Goal: Information Seeking & Learning: Learn about a topic

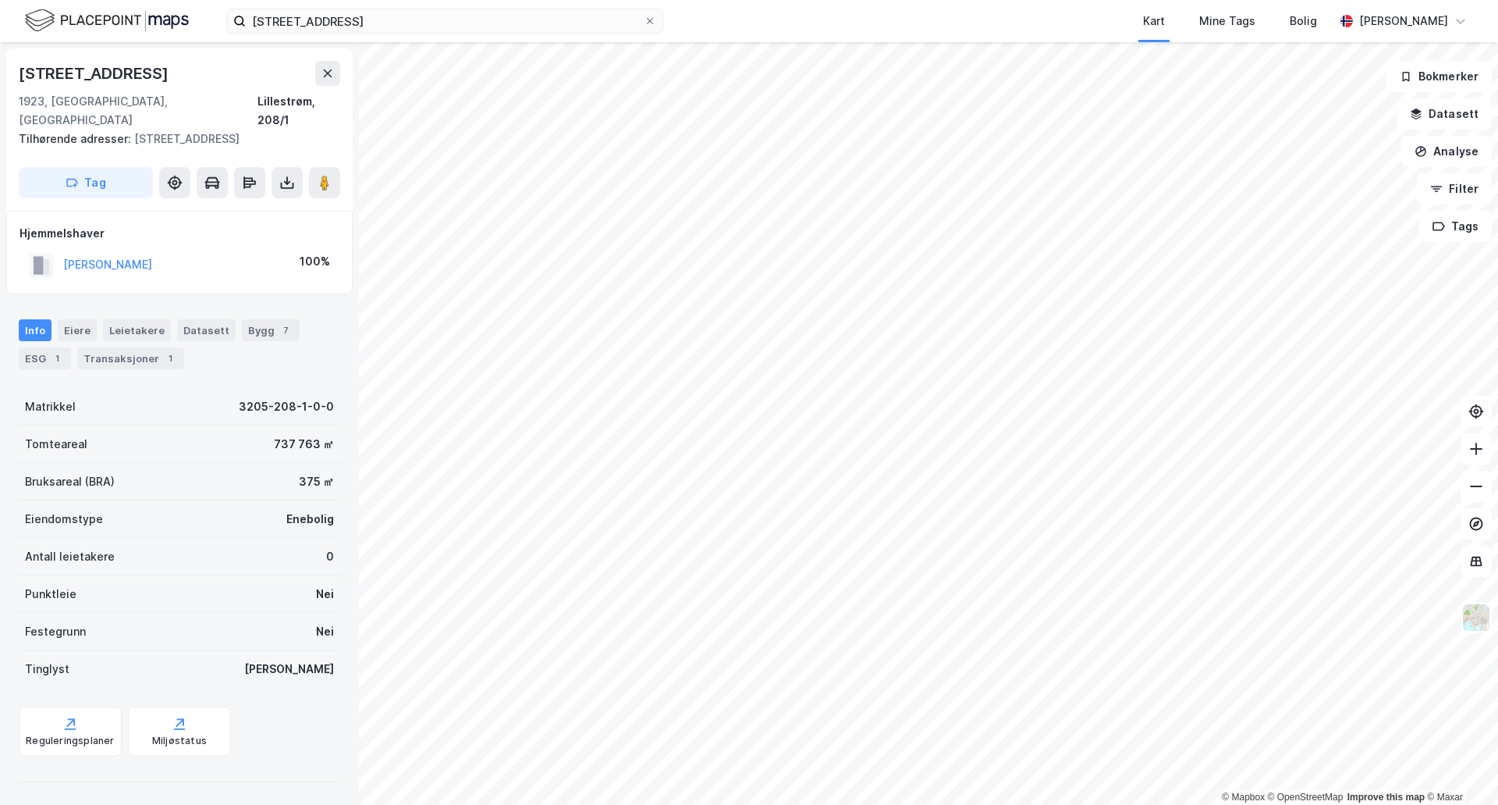
click at [502, 36] on div "såkrokveien 71 Kart Mine Tags Bolig [PERSON_NAME]" at bounding box center [749, 21] width 1498 height 42
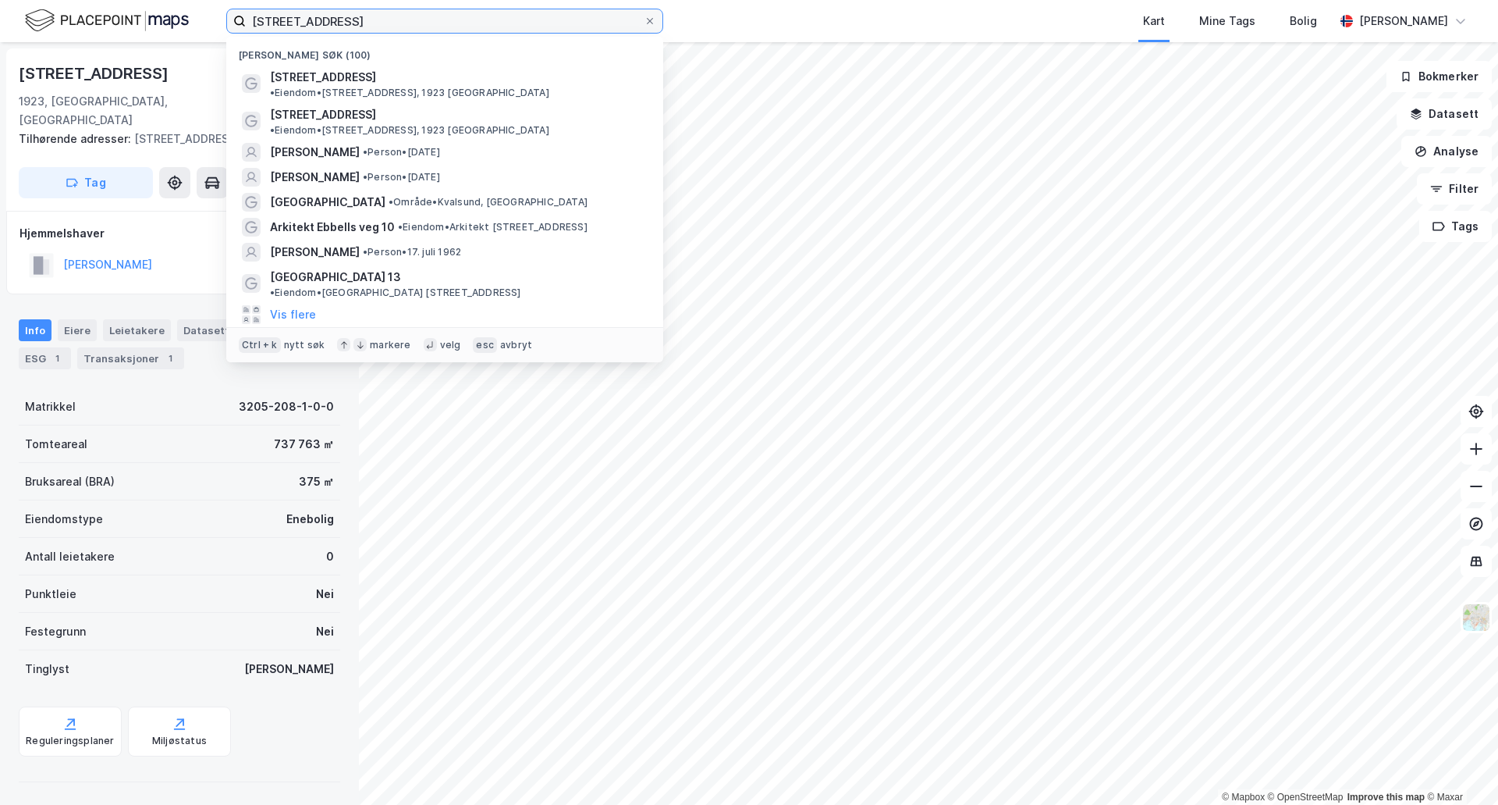
click at [505, 27] on input "[STREET_ADDRESS]" at bounding box center [445, 20] width 398 height 23
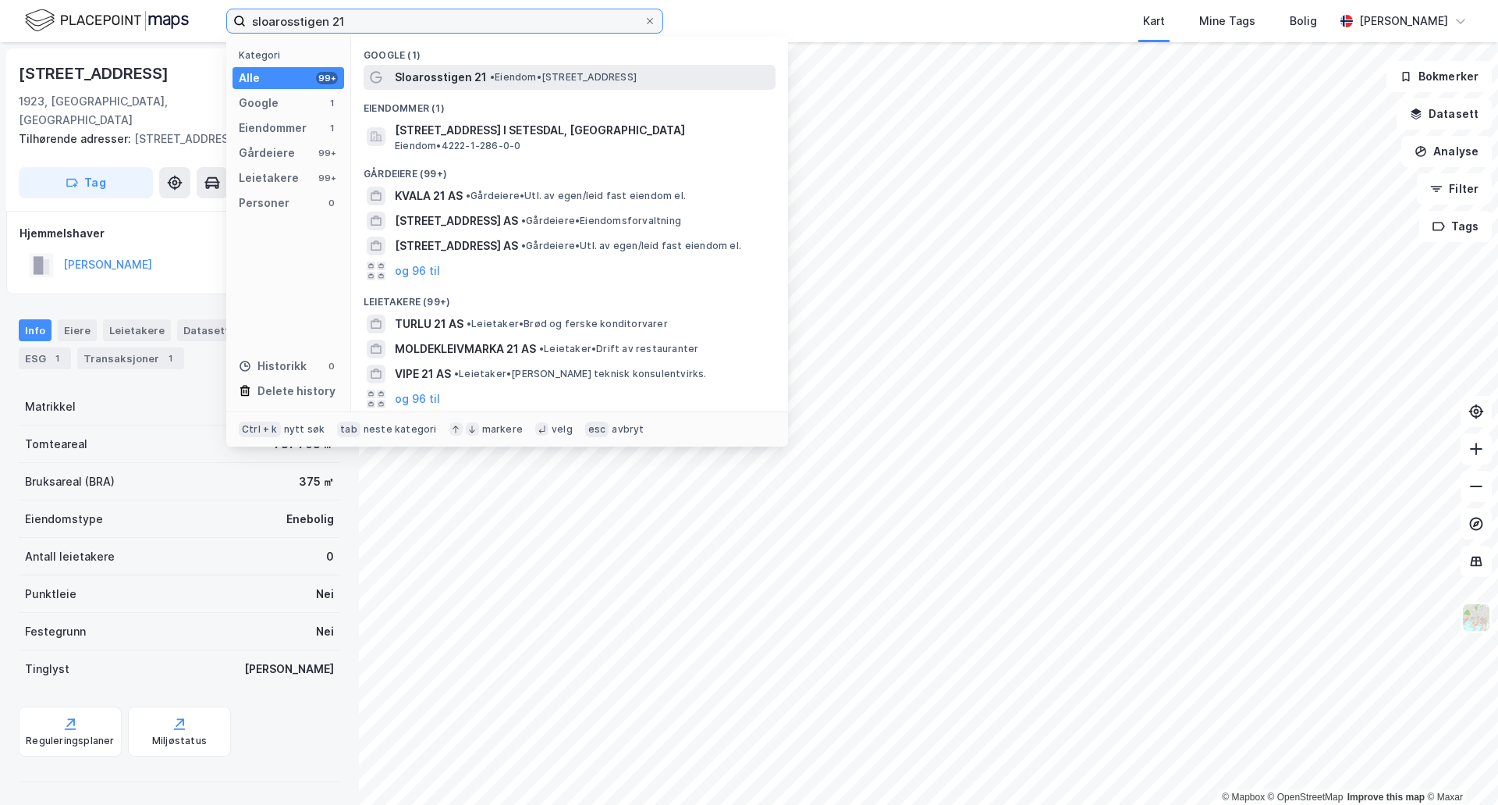
type input "sloarosstigen 21"
click at [503, 66] on div "Sloarosstigen 21 • Eiendom • [STREET_ADDRESS]" at bounding box center [570, 77] width 412 height 25
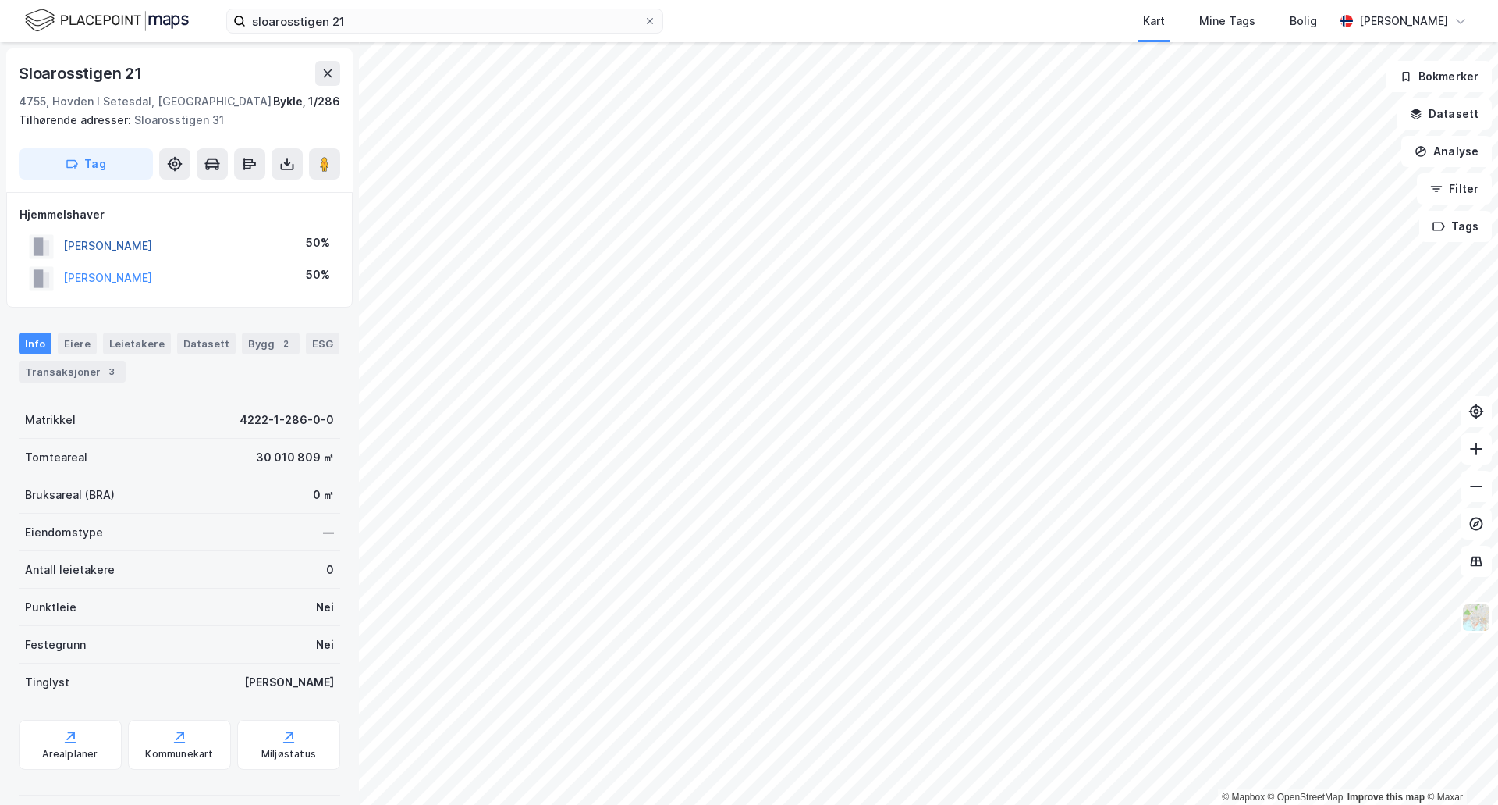
click at [0, 0] on button "[PERSON_NAME]" at bounding box center [0, 0] width 0 height 0
click at [974, 804] on html "sloarosstigen 21 Kart Mine Tags Bolig [PERSON_NAME] © Mapbox © OpenStreetMap Im…" at bounding box center [749, 402] width 1498 height 805
